Goal: Task Accomplishment & Management: Use online tool/utility

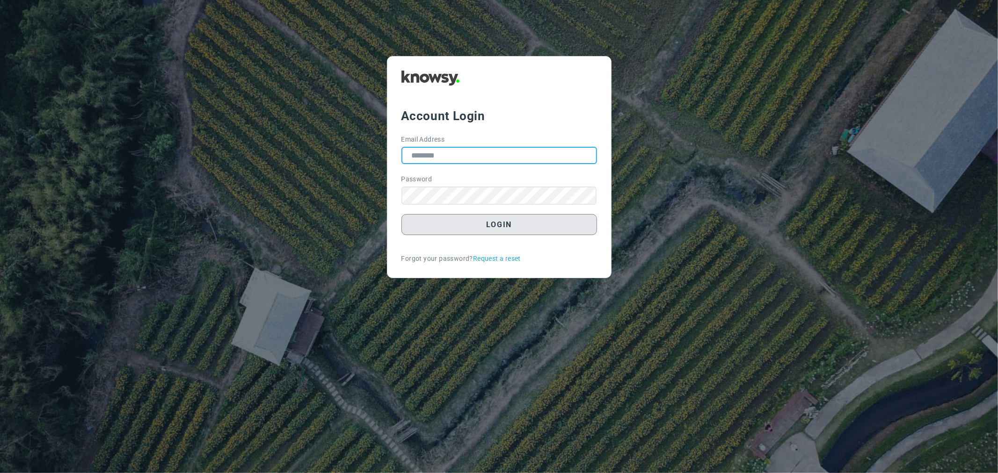
type input "**********"
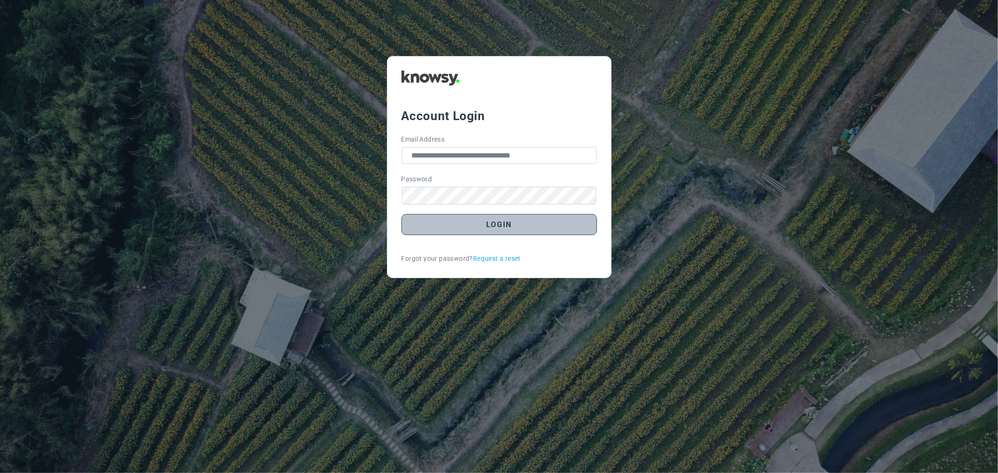
click at [452, 229] on button "Login" at bounding box center [499, 224] width 196 height 21
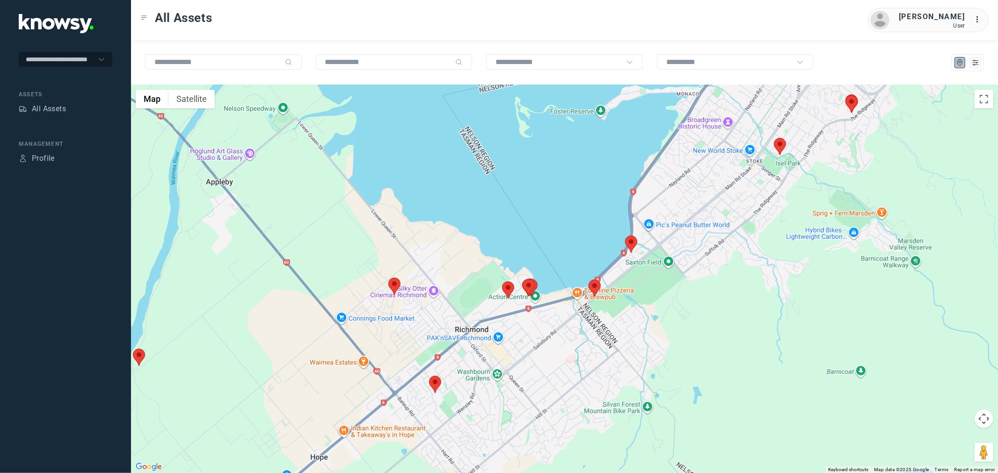
click at [429, 376] on area at bounding box center [429, 376] width 0 height 0
click at [388, 278] on area at bounding box center [388, 278] width 0 height 0
click at [502, 282] on area at bounding box center [502, 282] width 0 height 0
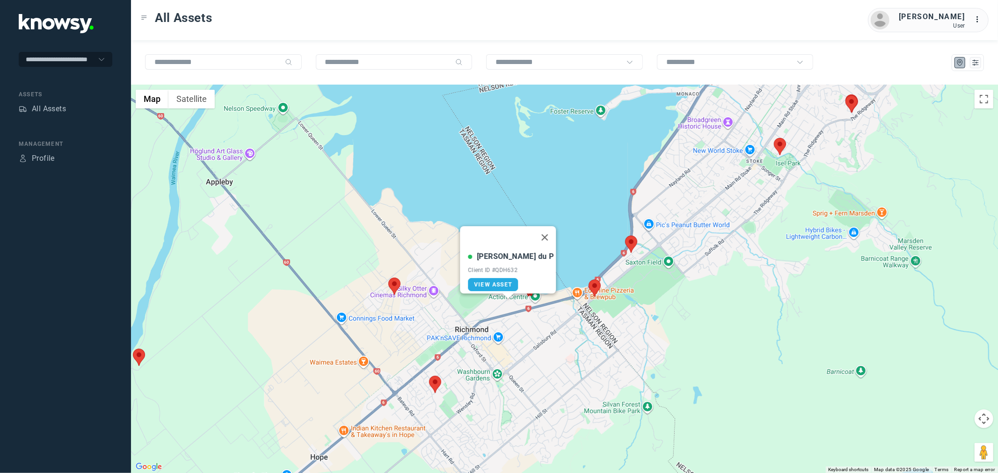
click at [506, 323] on div "Jarrod du P Client ID #QDH632 View Asset" at bounding box center [564, 279] width 867 height 388
click at [533, 235] on button "Close" at bounding box center [544, 237] width 22 height 22
